Goal: Download file/media

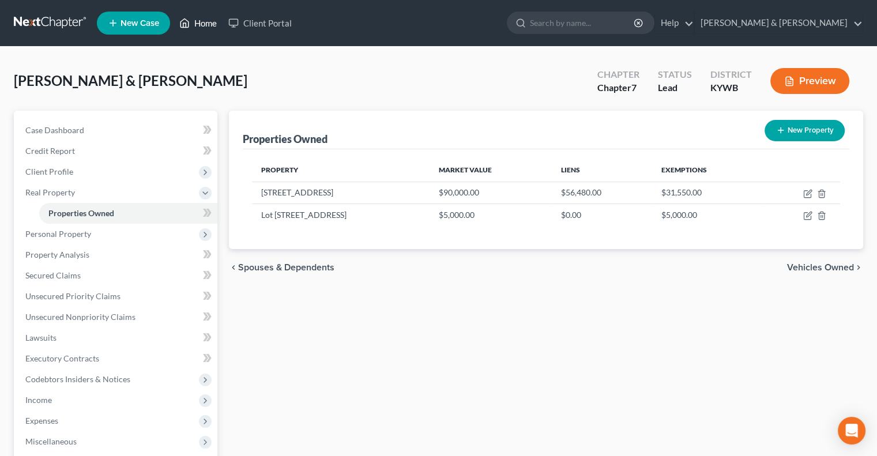
click at [213, 23] on link "Home" at bounding box center [198, 23] width 49 height 21
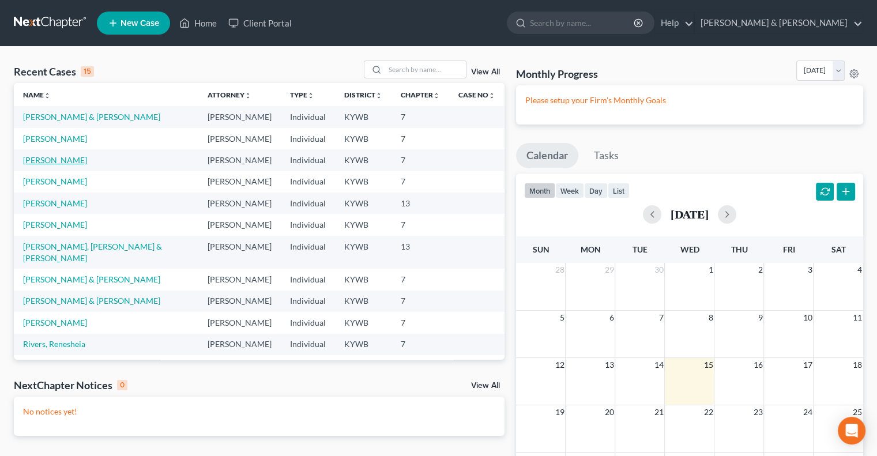
click at [57, 161] on link "[PERSON_NAME]" at bounding box center [55, 160] width 64 height 10
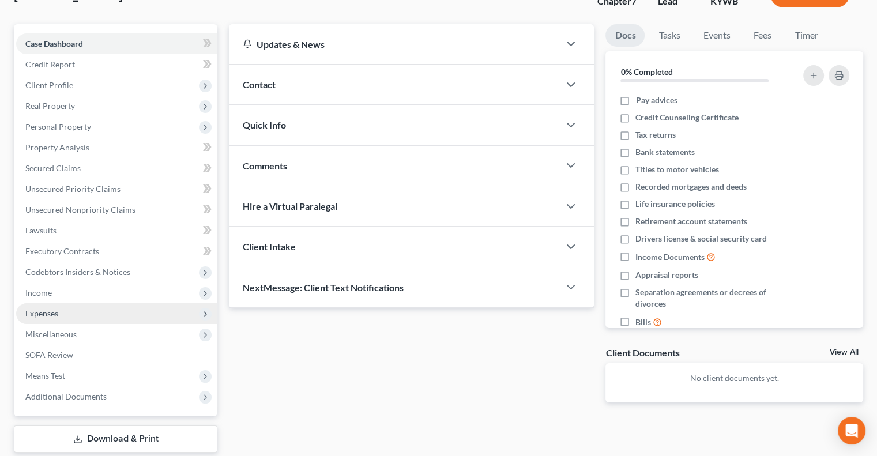
scroll to position [156, 0]
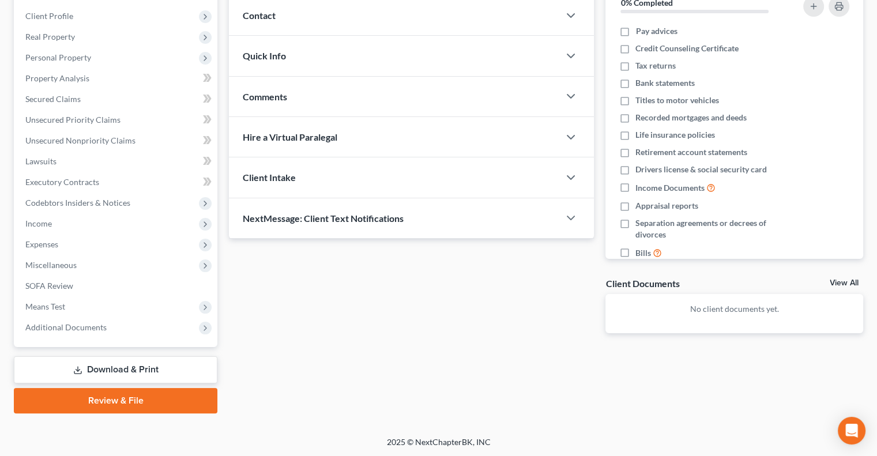
click at [101, 362] on link "Download & Print" at bounding box center [116, 369] width 204 height 27
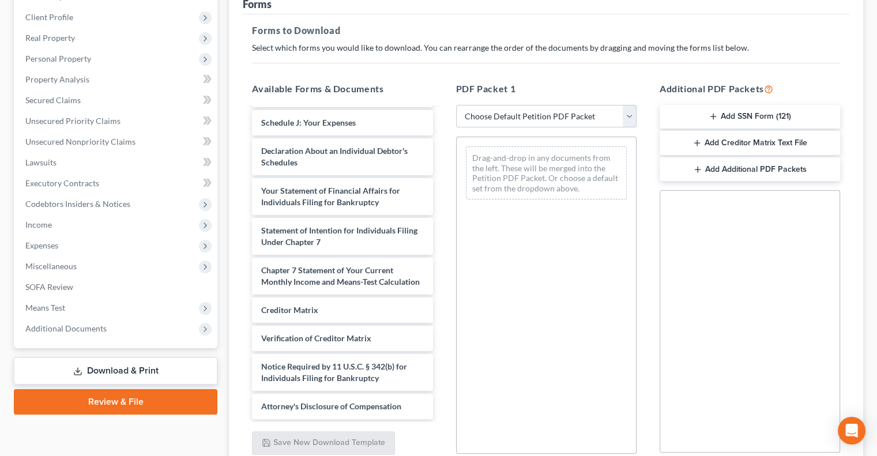
scroll to position [173, 0]
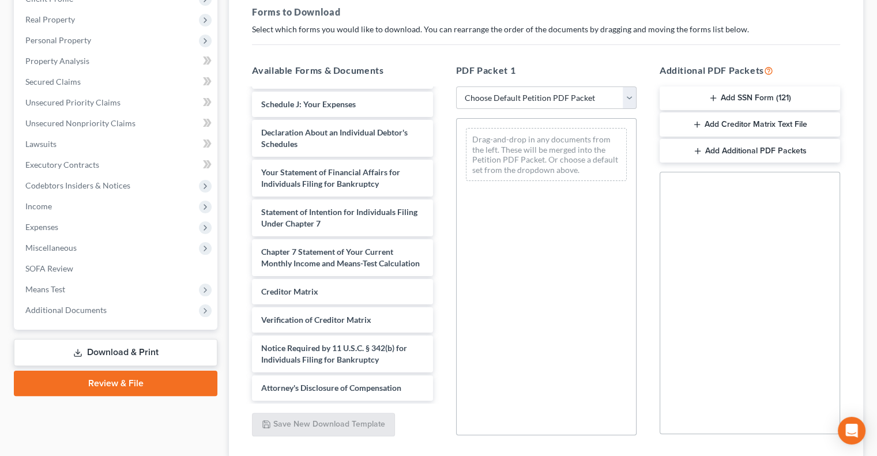
click at [697, 123] on icon "button" at bounding box center [697, 124] width 9 height 9
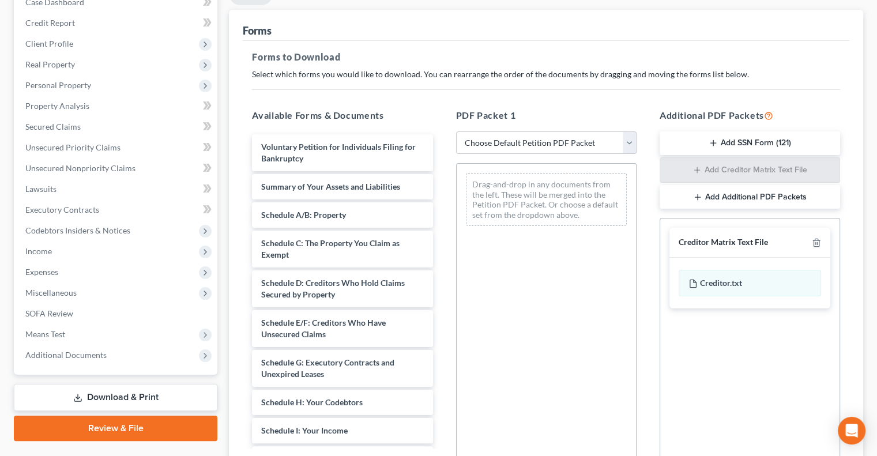
scroll to position [82, 0]
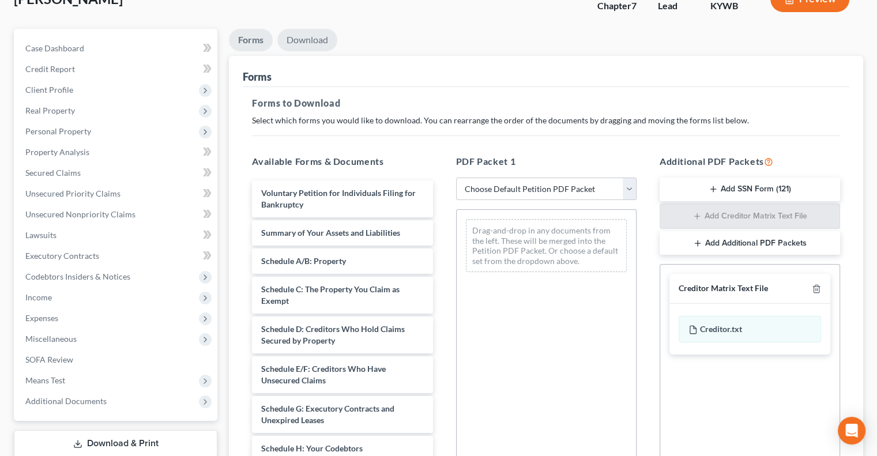
click at [312, 38] on link "Download" at bounding box center [307, 40] width 60 height 22
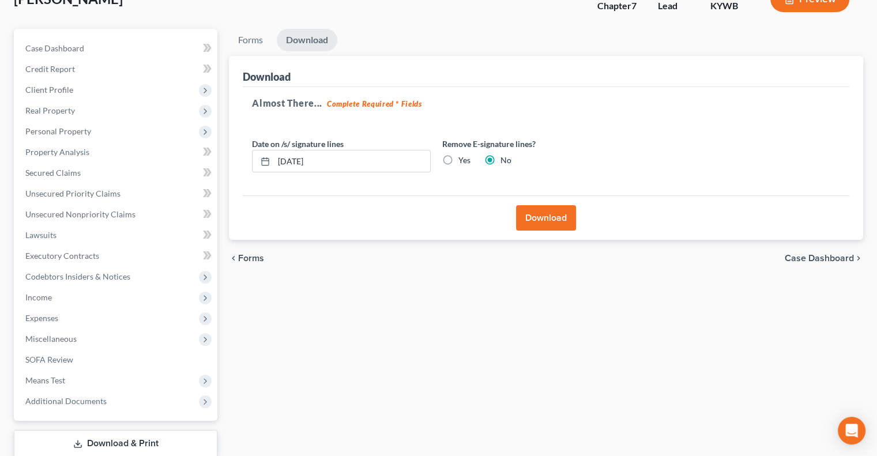
click at [458, 160] on label "Yes" at bounding box center [464, 161] width 12 height 12
click at [463, 160] on input "Yes" at bounding box center [466, 158] width 7 height 7
radio input "true"
radio input "false"
drag, startPoint x: 344, startPoint y: 159, endPoint x: 278, endPoint y: 168, distance: 66.4
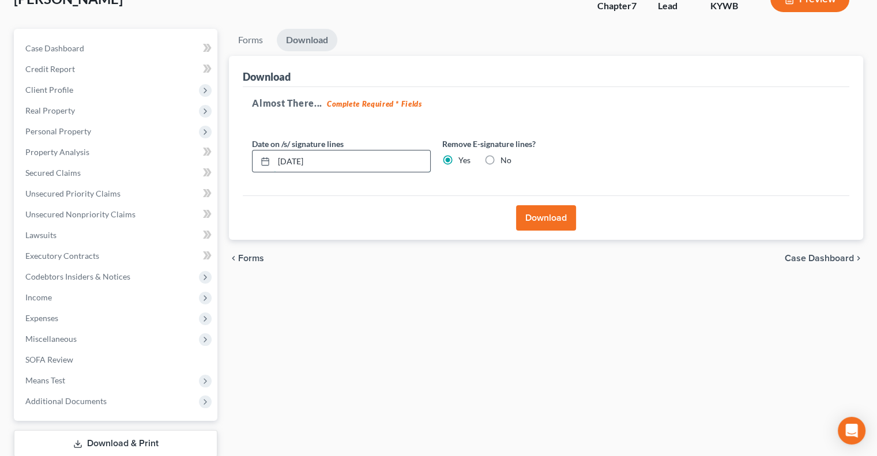
click at [278, 168] on input "[DATE]" at bounding box center [352, 162] width 156 height 22
click at [533, 217] on button "Download" at bounding box center [546, 217] width 60 height 25
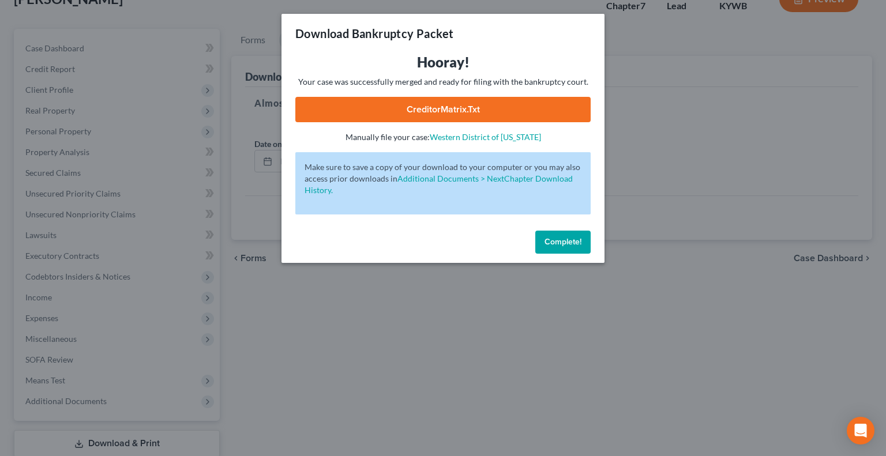
click at [487, 112] on link "CreditorMatrix.txt" at bounding box center [442, 109] width 295 height 25
click at [570, 247] on button "Complete!" at bounding box center [562, 242] width 55 height 23
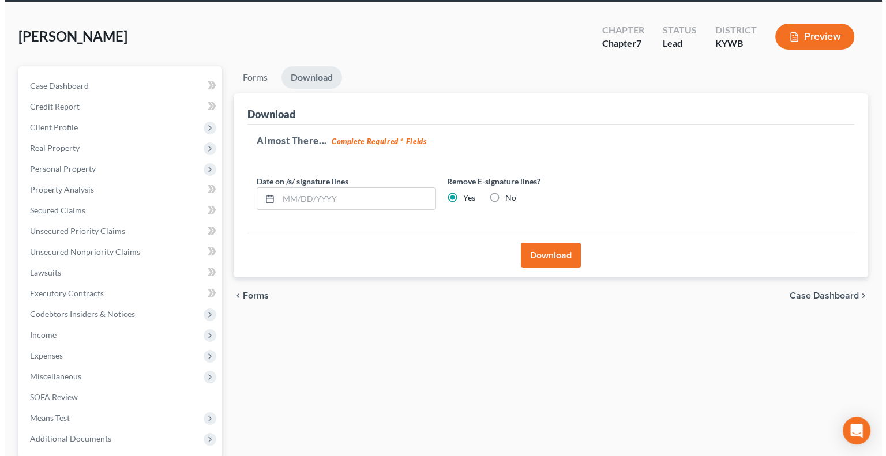
scroll to position [0, 0]
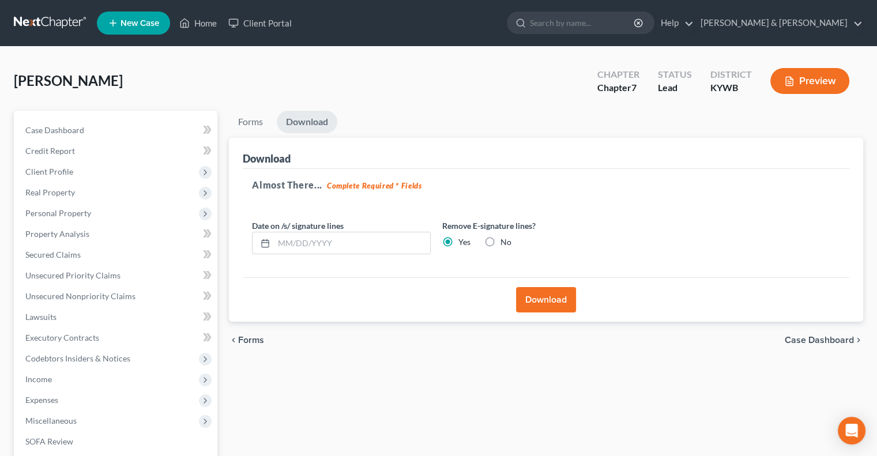
click at [824, 81] on button "Preview" at bounding box center [809, 81] width 79 height 26
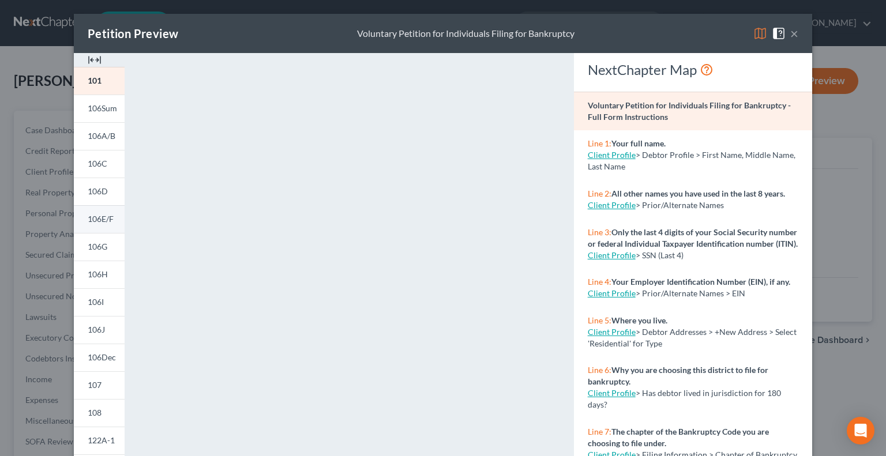
click at [104, 214] on span "106E/F" at bounding box center [101, 219] width 26 height 10
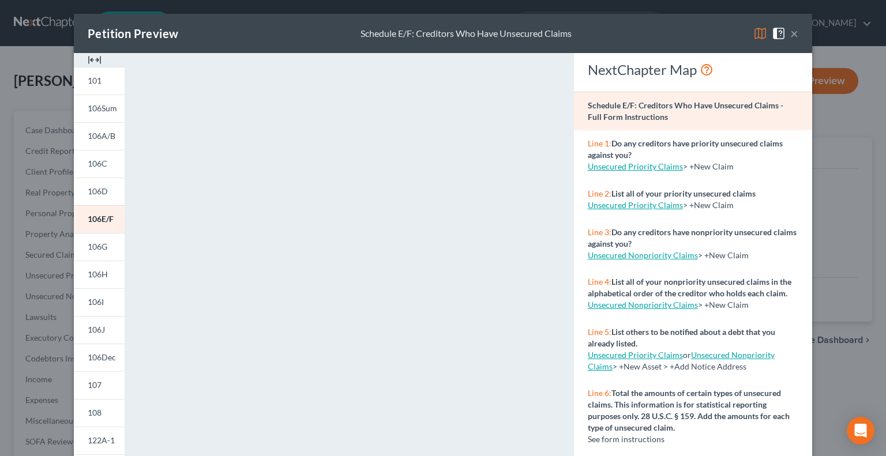
drag, startPoint x: 758, startPoint y: 33, endPoint x: 708, endPoint y: 59, distance: 56.0
click at [757, 34] on img at bounding box center [760, 34] width 14 height 14
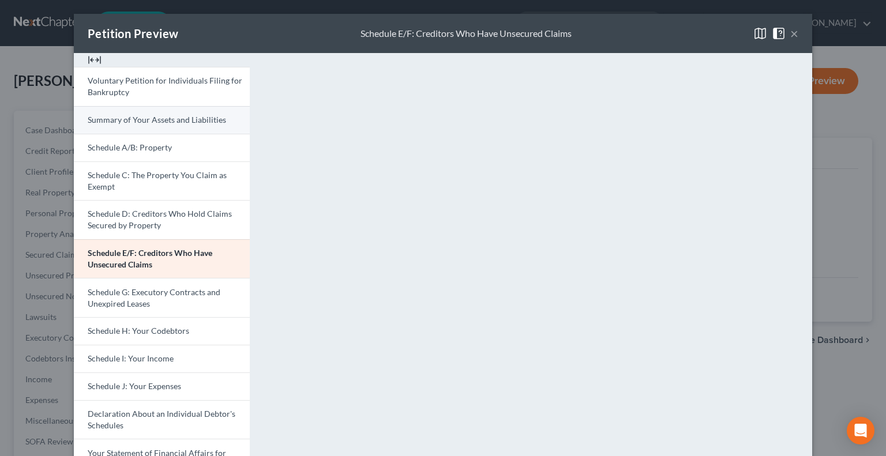
click at [164, 123] on span "Summary of Your Assets and Liabilities" at bounding box center [157, 120] width 138 height 10
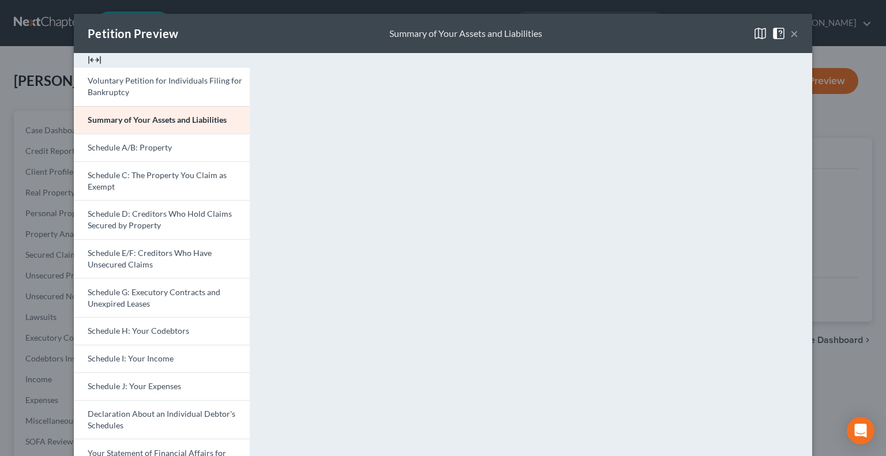
click at [785, 34] on span at bounding box center [781, 33] width 18 height 10
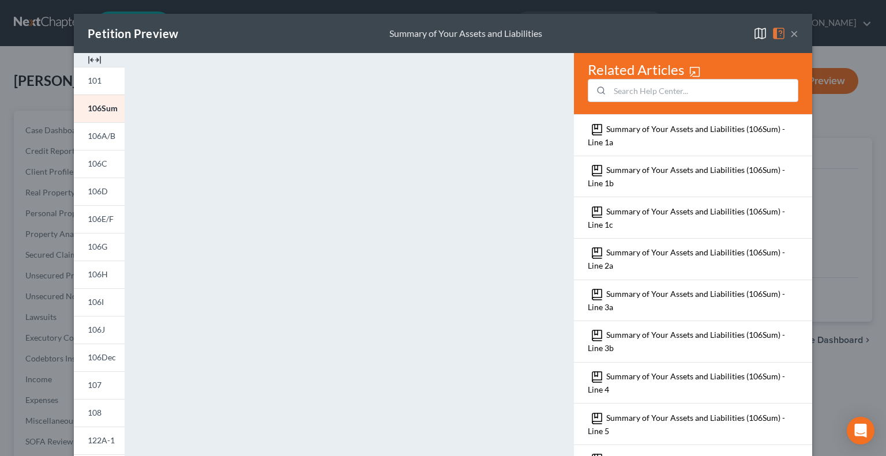
click at [790, 32] on button "×" at bounding box center [794, 34] width 8 height 14
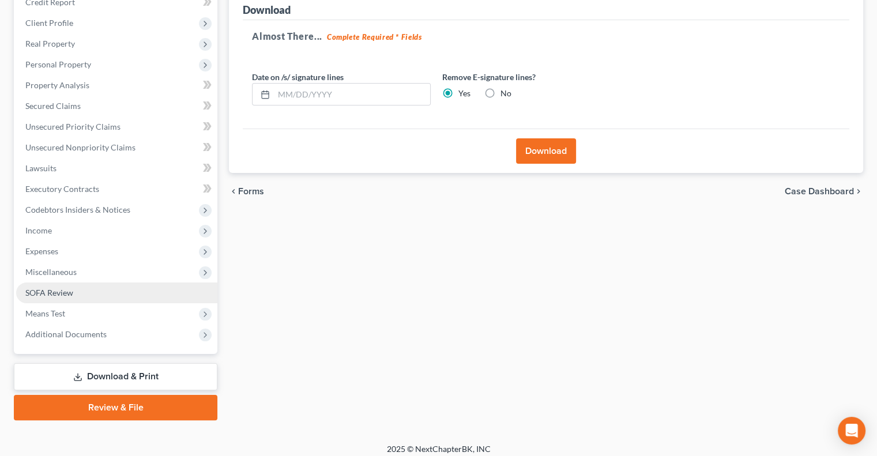
scroll to position [156, 0]
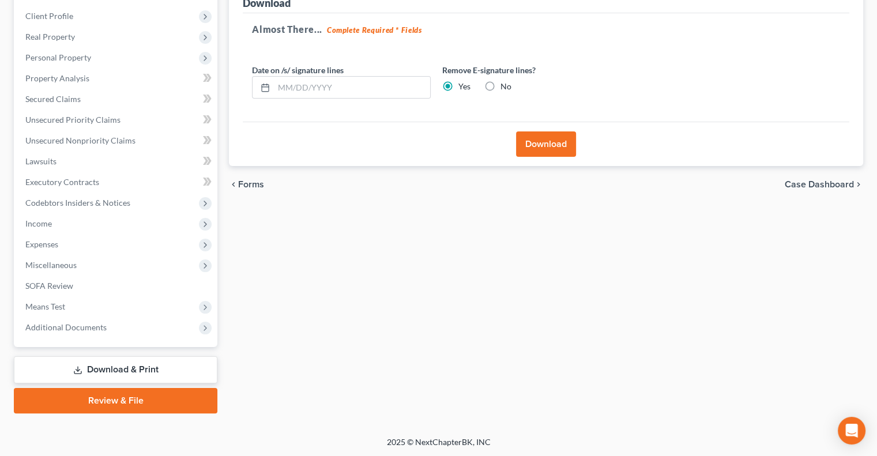
click at [165, 363] on link "Download & Print" at bounding box center [116, 369] width 204 height 27
click at [165, 371] on link "Download & Print" at bounding box center [116, 369] width 204 height 27
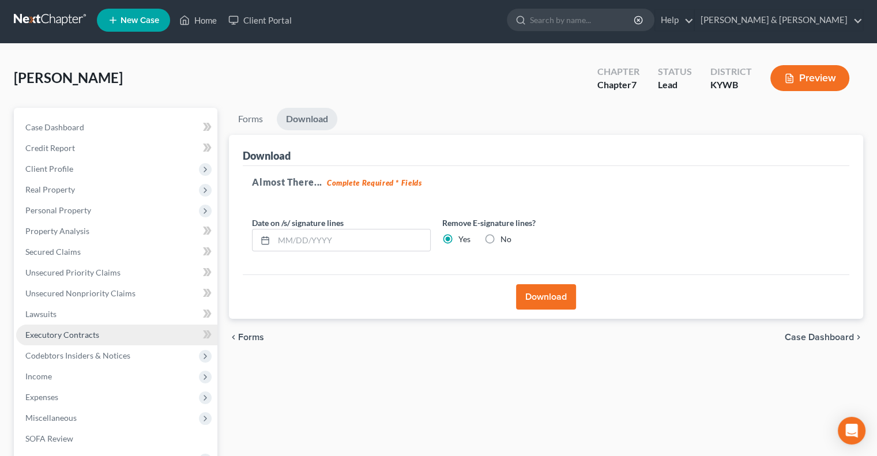
scroll to position [0, 0]
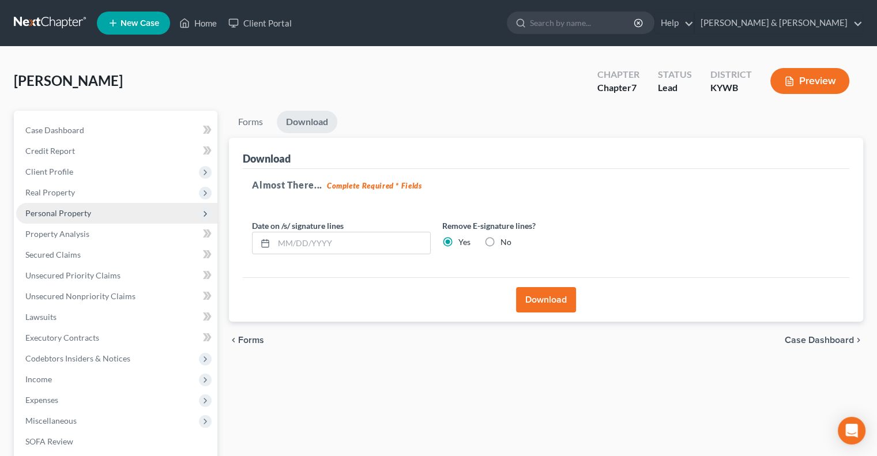
click at [69, 212] on span "Personal Property" at bounding box center [58, 213] width 66 height 10
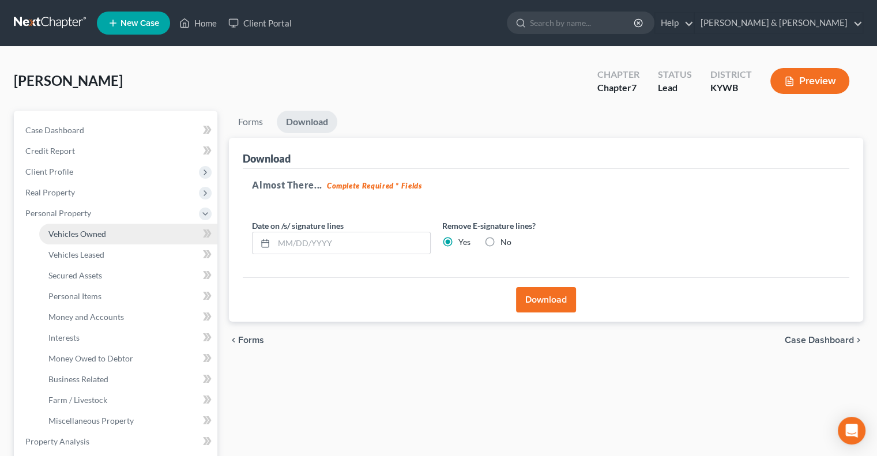
click at [91, 238] on span "Vehicles Owned" at bounding box center [77, 234] width 58 height 10
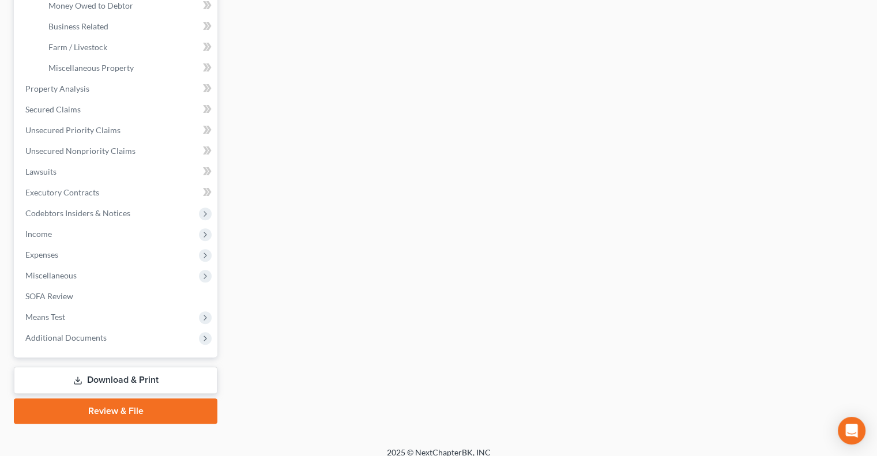
scroll to position [363, 0]
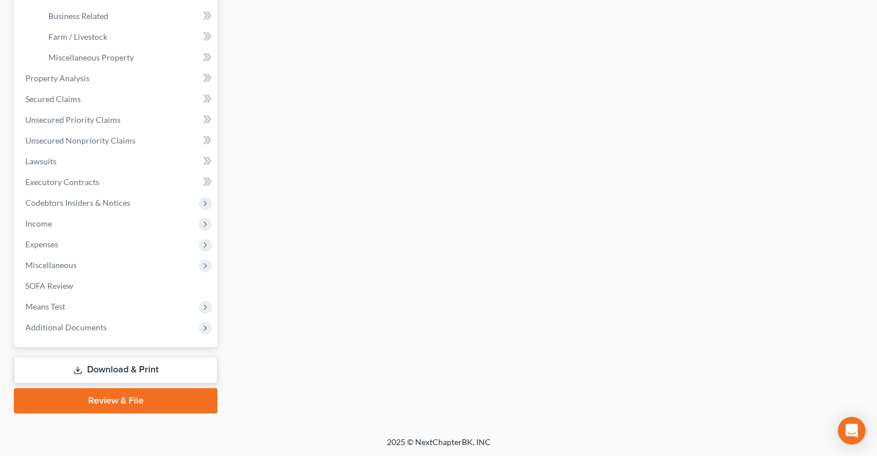
click at [159, 362] on link "Download & Print" at bounding box center [116, 369] width 204 height 27
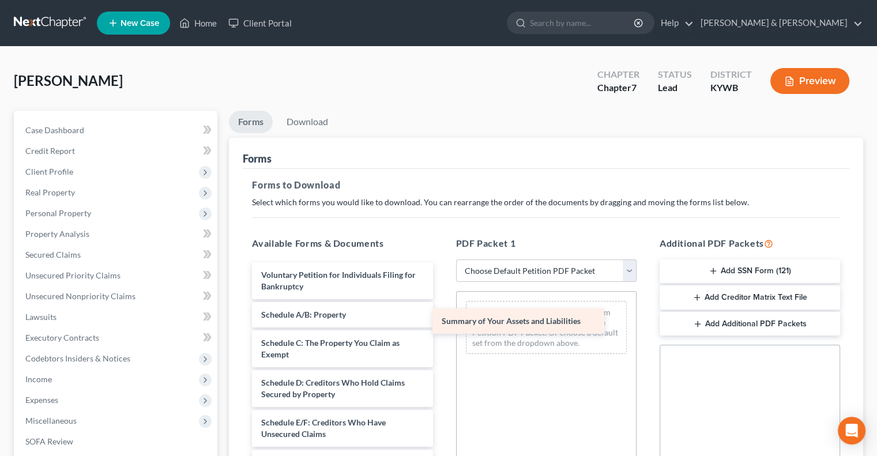
drag, startPoint x: 367, startPoint y: 311, endPoint x: 547, endPoint y: 318, distance: 180.1
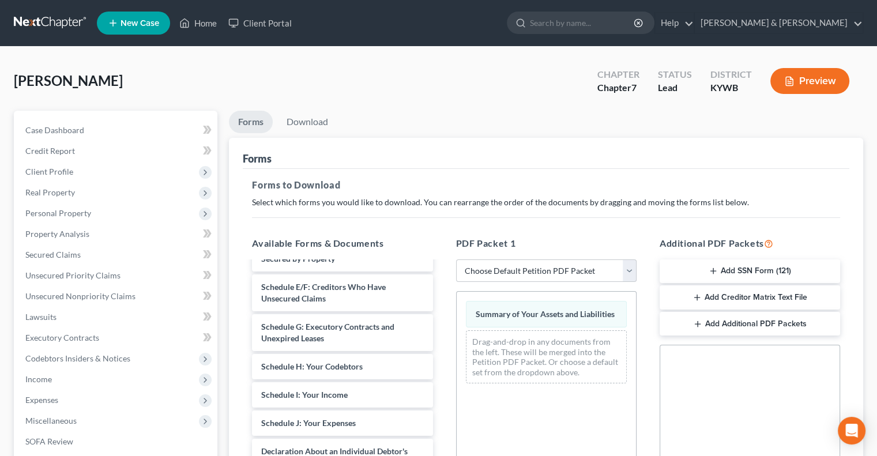
scroll to position [115, 0]
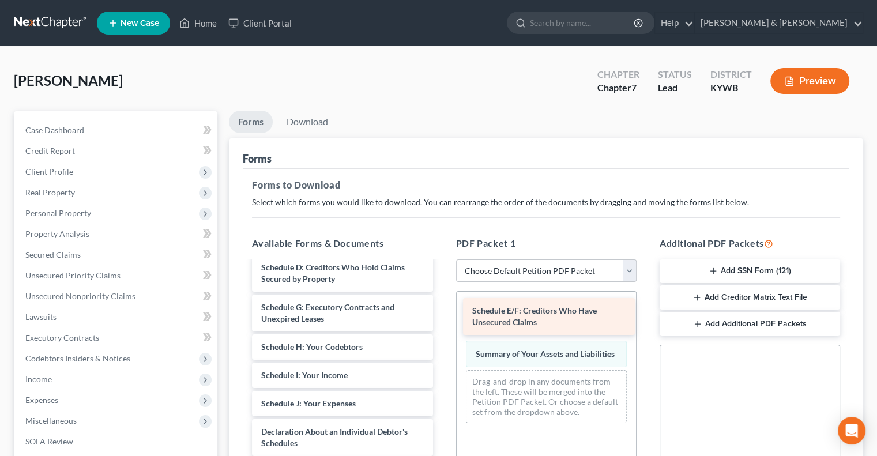
drag, startPoint x: 334, startPoint y: 306, endPoint x: 544, endPoint y: 311, distance: 210.0
click at [442, 311] on div "Schedule E/F: Creditors Who Have Unsecured Claims Voluntary Petition for Indivi…" at bounding box center [342, 423] width 199 height 553
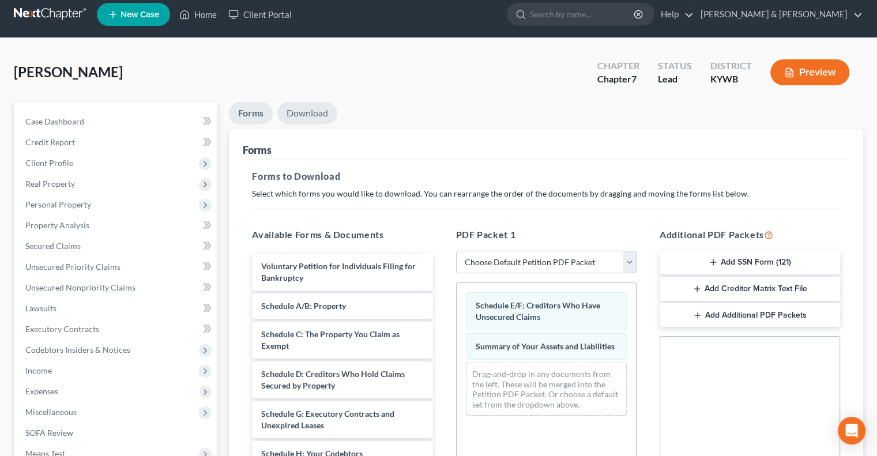
scroll to position [0, 0]
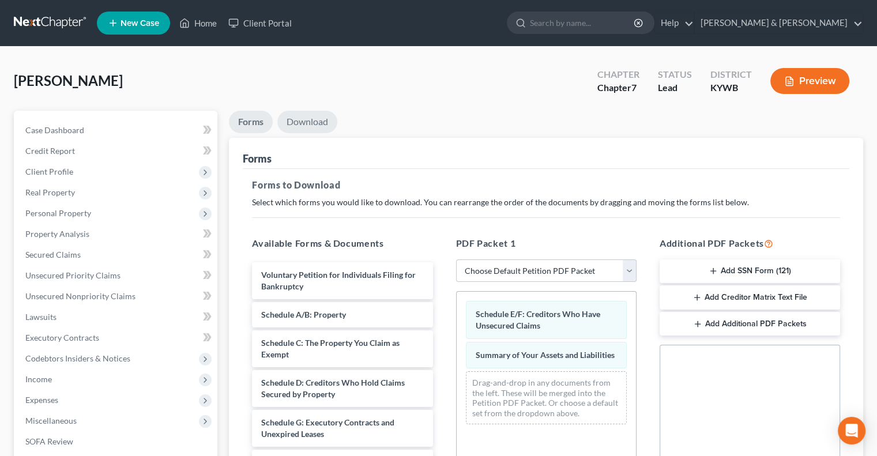
click at [309, 111] on link "Download" at bounding box center [307, 122] width 60 height 22
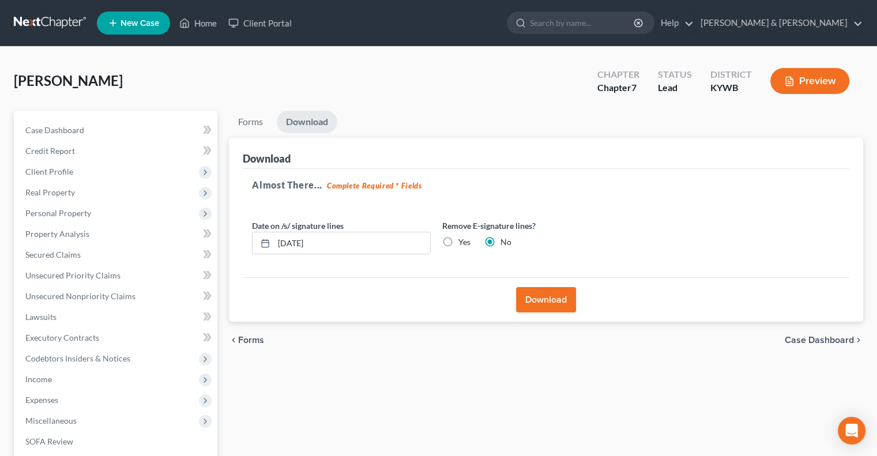
click at [458, 239] on label "Yes" at bounding box center [464, 242] width 12 height 12
click at [463, 239] on input "Yes" at bounding box center [466, 239] width 7 height 7
radio input "true"
radio input "false"
drag, startPoint x: 351, startPoint y: 246, endPoint x: 273, endPoint y: 253, distance: 78.2
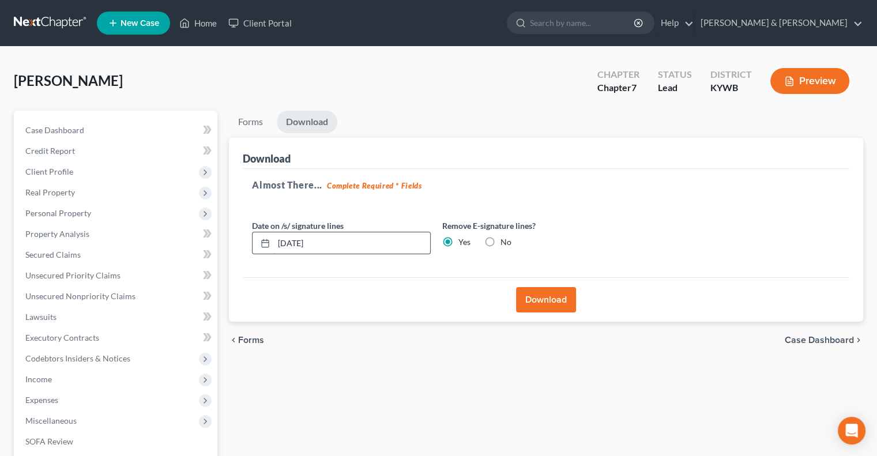
click at [273, 253] on div "[DATE]" at bounding box center [341, 243] width 179 height 23
click at [531, 291] on button "Download" at bounding box center [546, 299] width 60 height 25
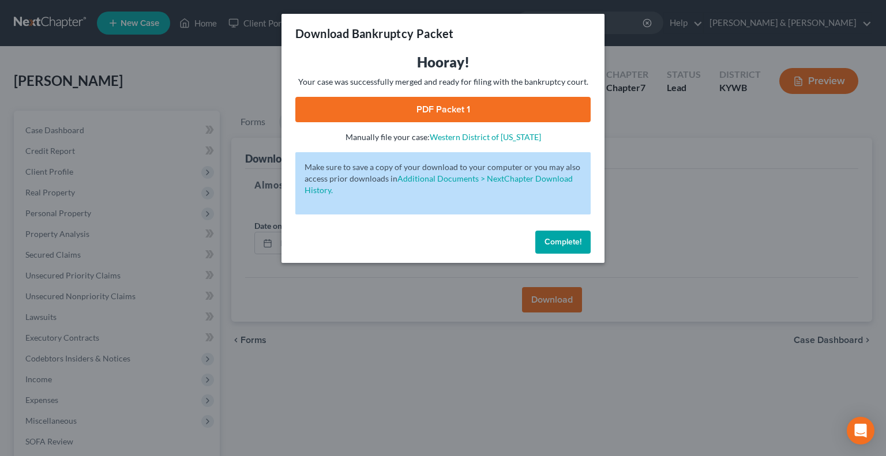
click at [433, 106] on link "PDF Packet 1" at bounding box center [442, 109] width 295 height 25
drag, startPoint x: 552, startPoint y: 242, endPoint x: 542, endPoint y: 224, distance: 21.0
click at [552, 241] on span "Complete!" at bounding box center [562, 242] width 37 height 10
